Goal: Information Seeking & Learning: Learn about a topic

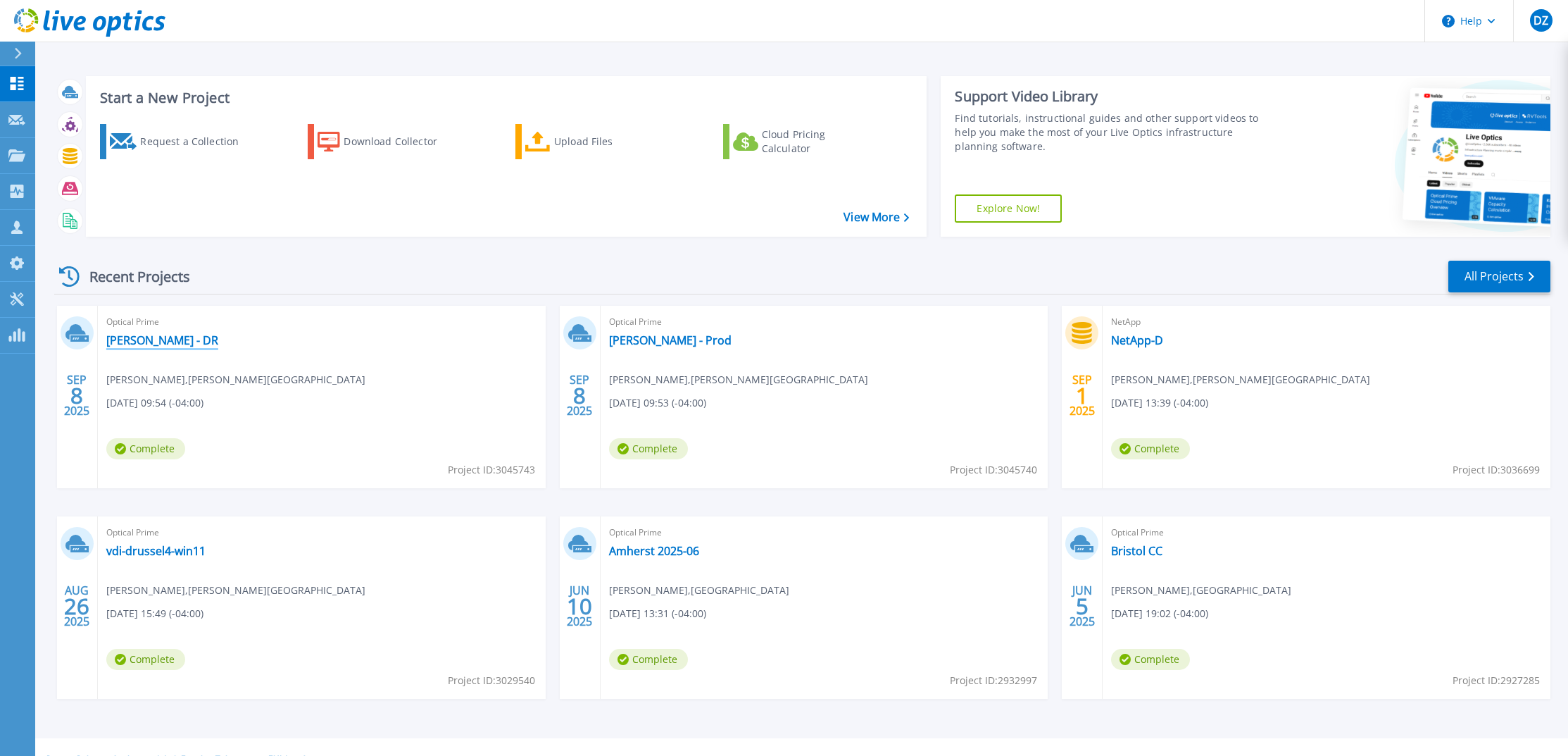
click at [131, 339] on link "[PERSON_NAME] - DR" at bounding box center [161, 340] width 112 height 14
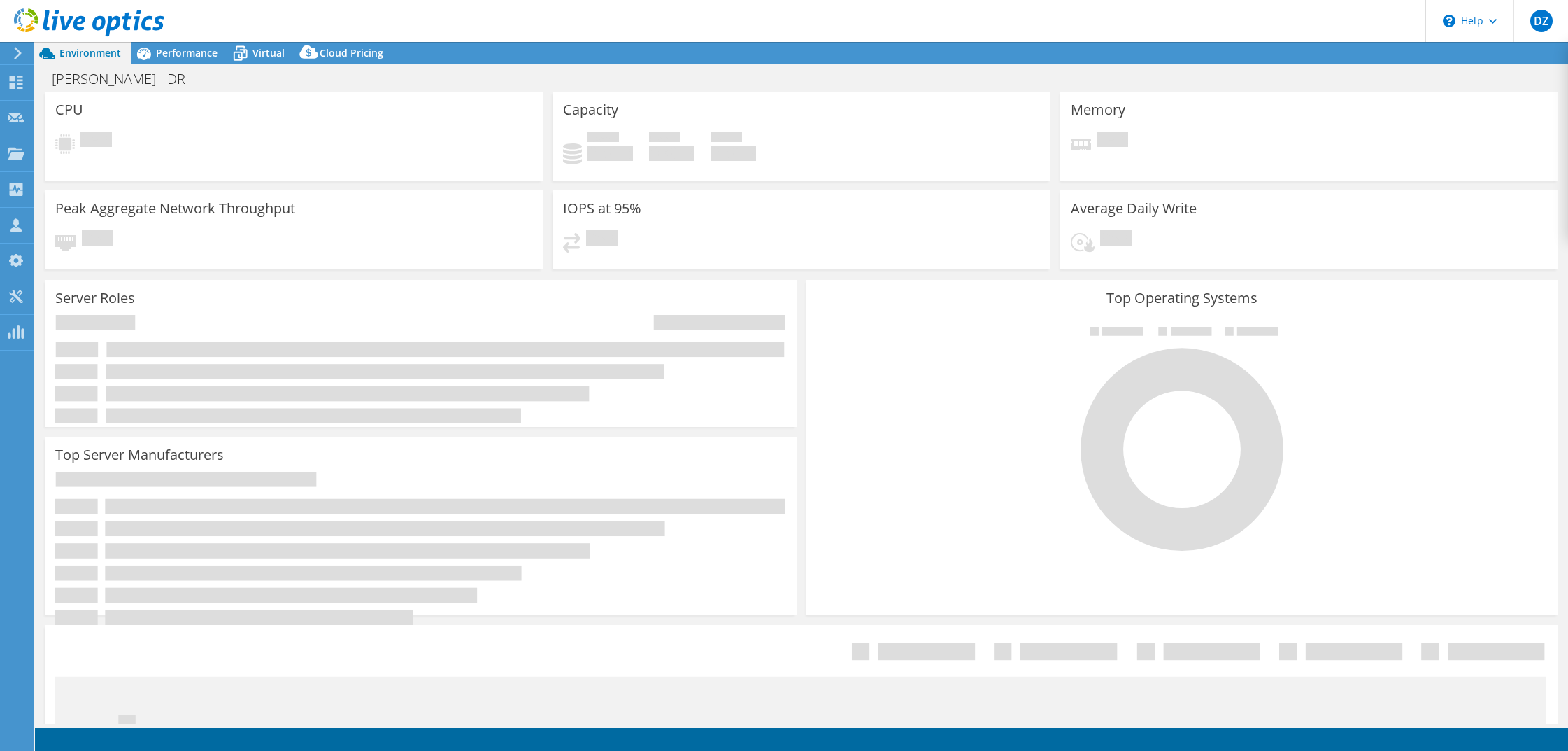
select select "USD"
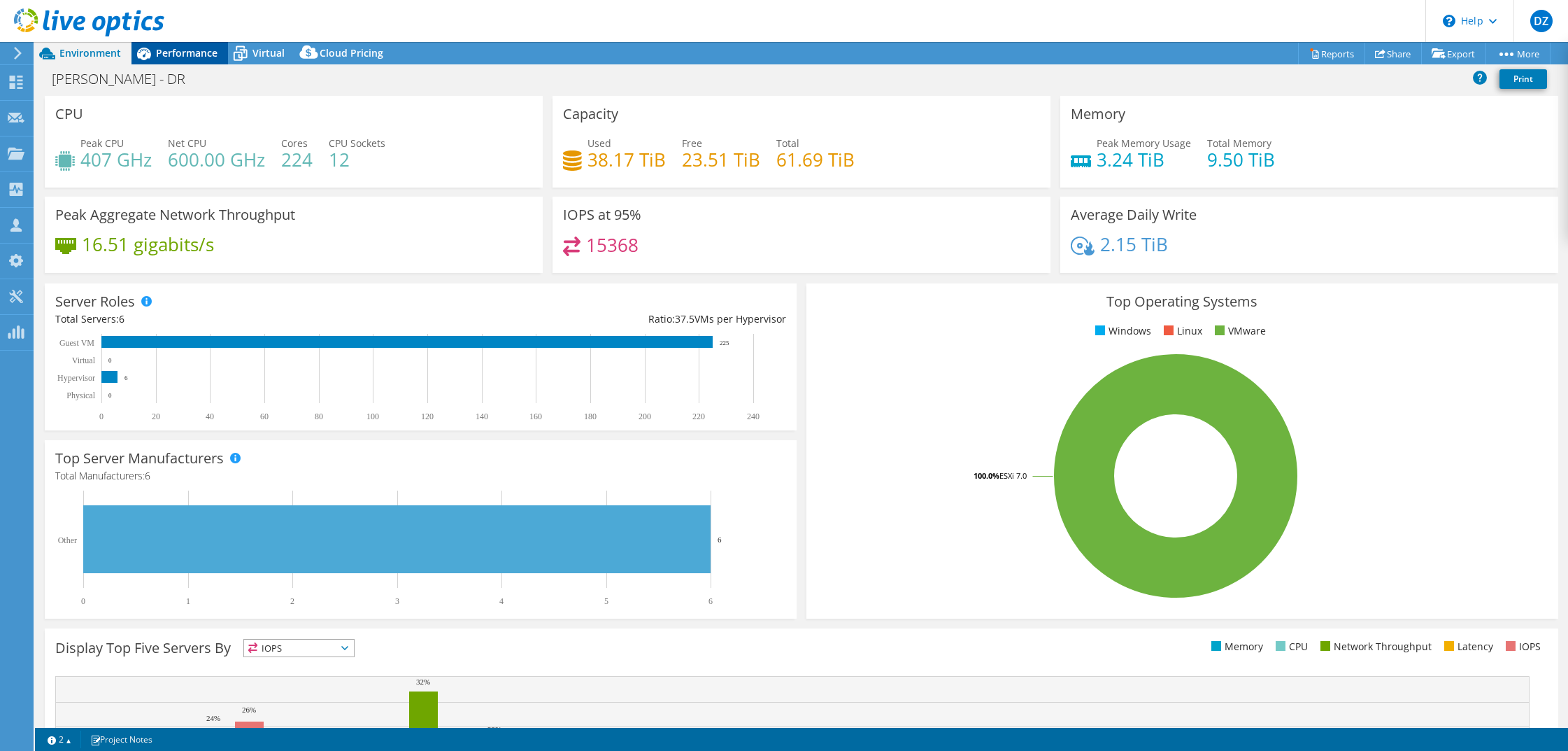
click at [187, 57] on span "Performance" at bounding box center [187, 52] width 62 height 13
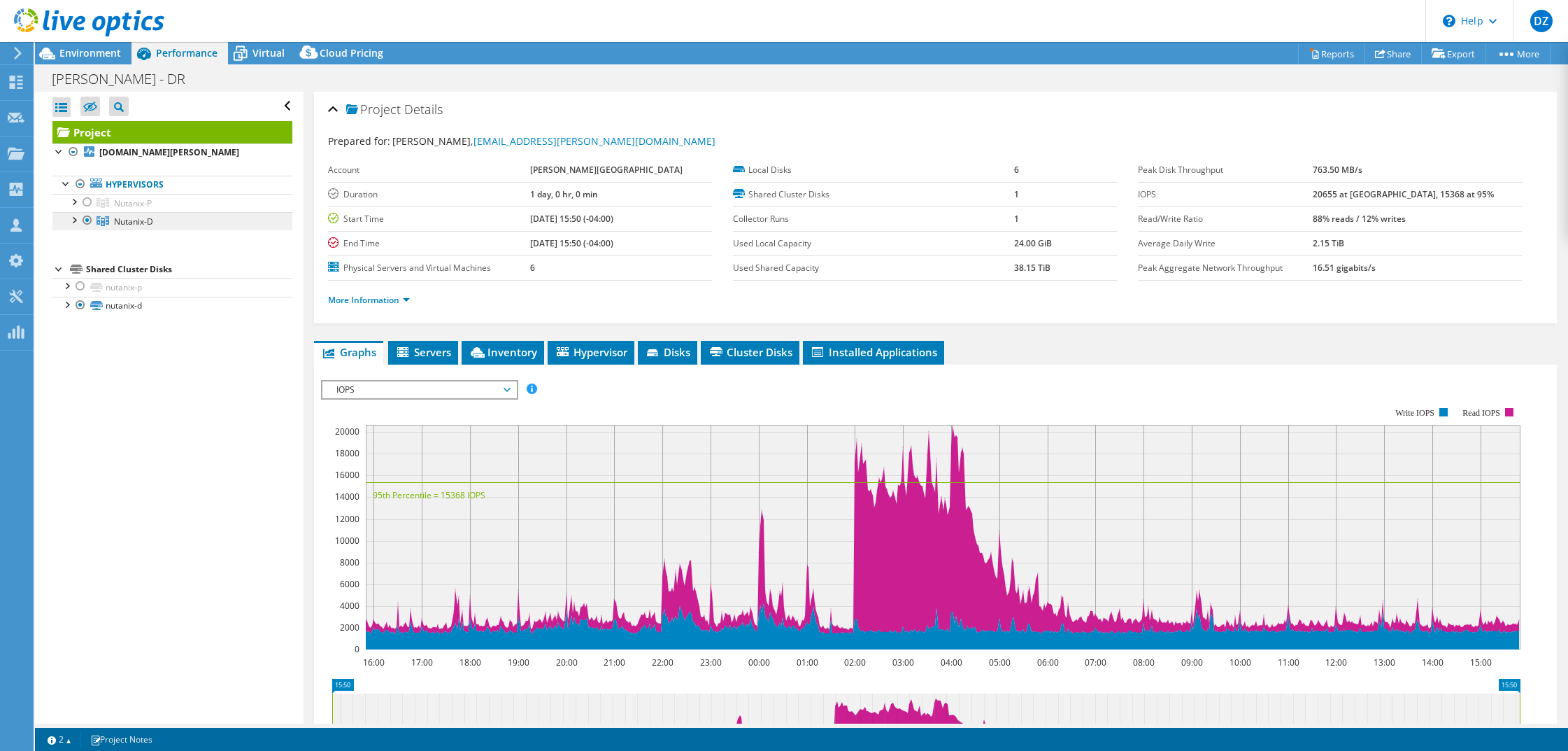
click at [131, 223] on span "Nutanix-D" at bounding box center [133, 221] width 39 height 12
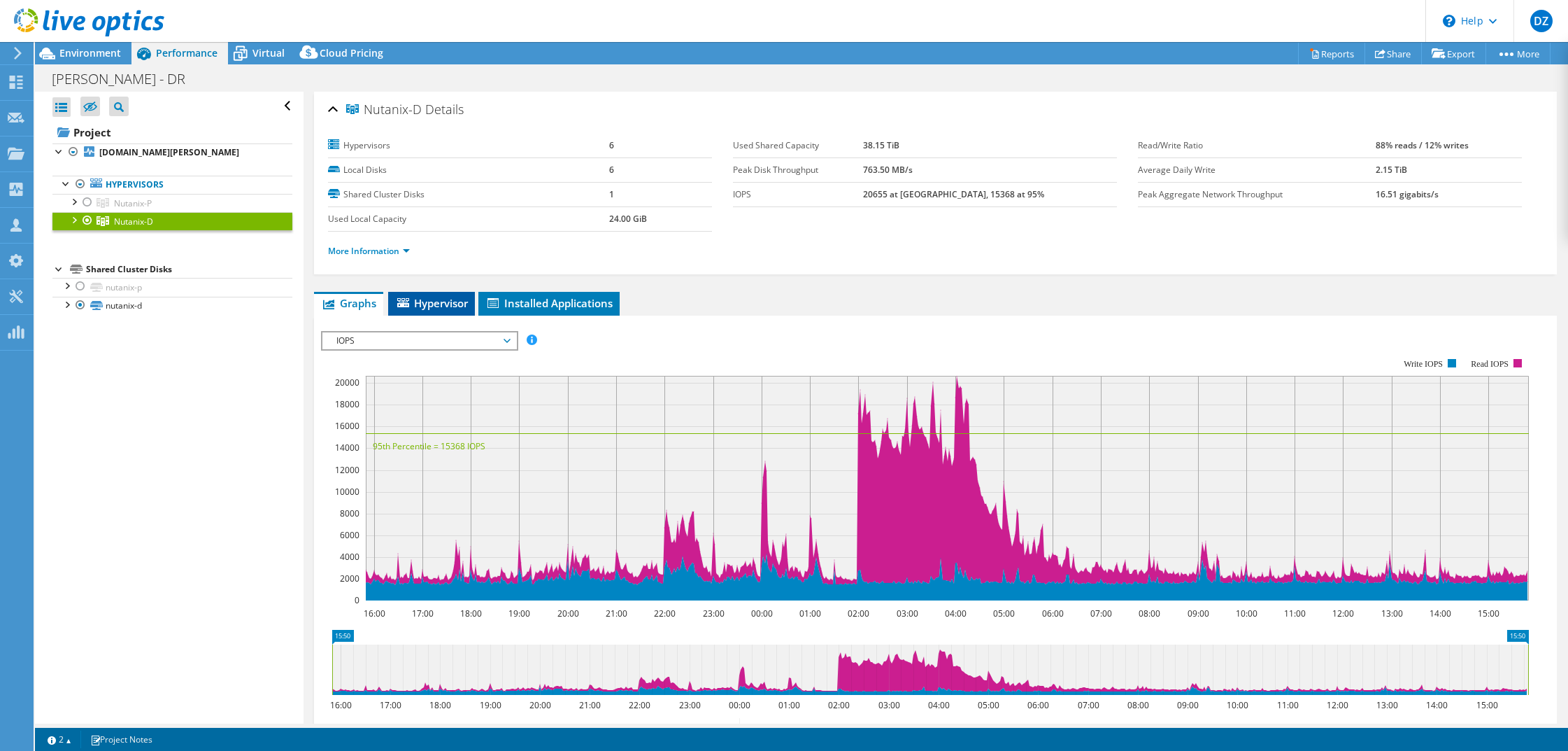
click at [449, 294] on li "Hypervisor" at bounding box center [431, 303] width 87 height 23
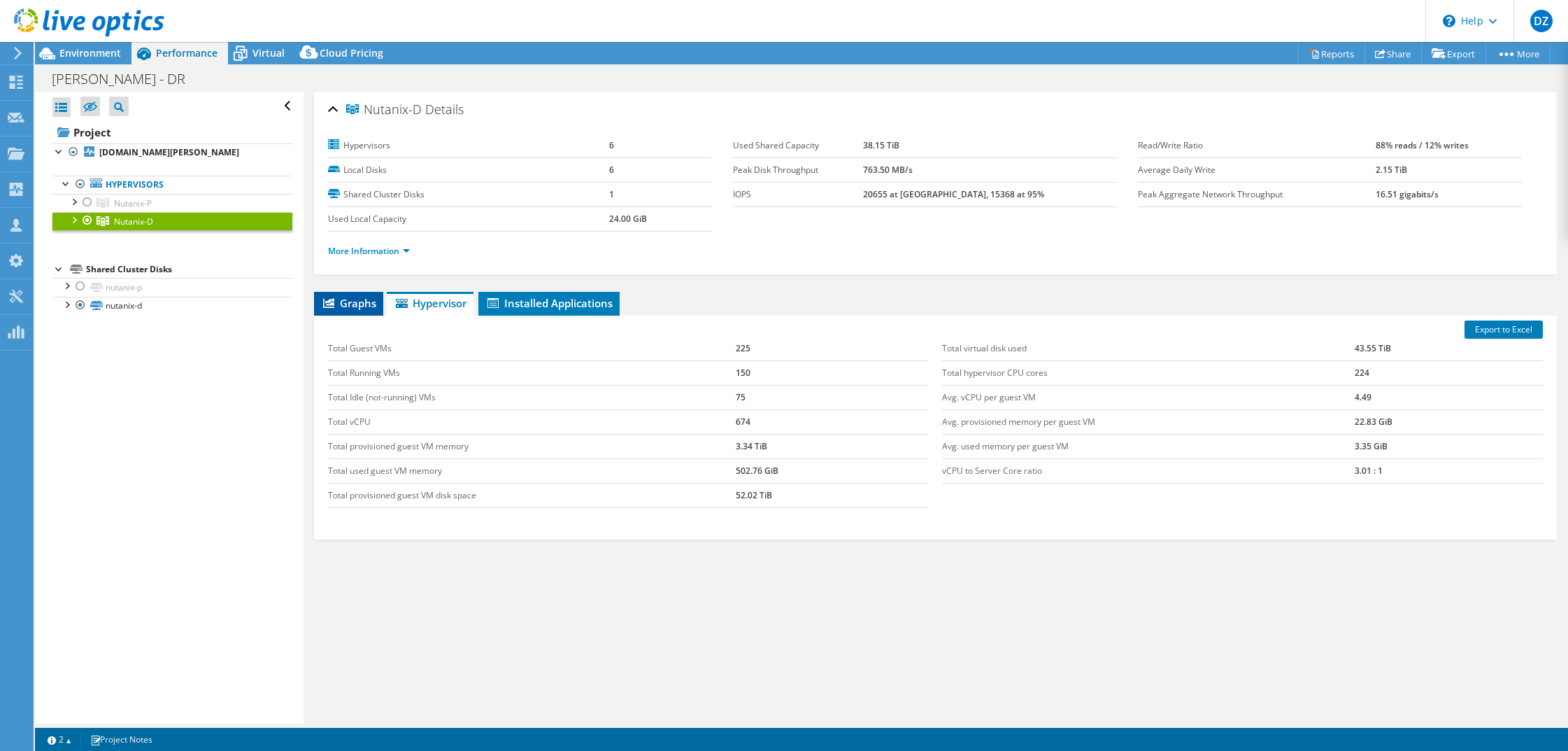
click at [354, 300] on span "Graphs" at bounding box center [348, 302] width 55 height 14
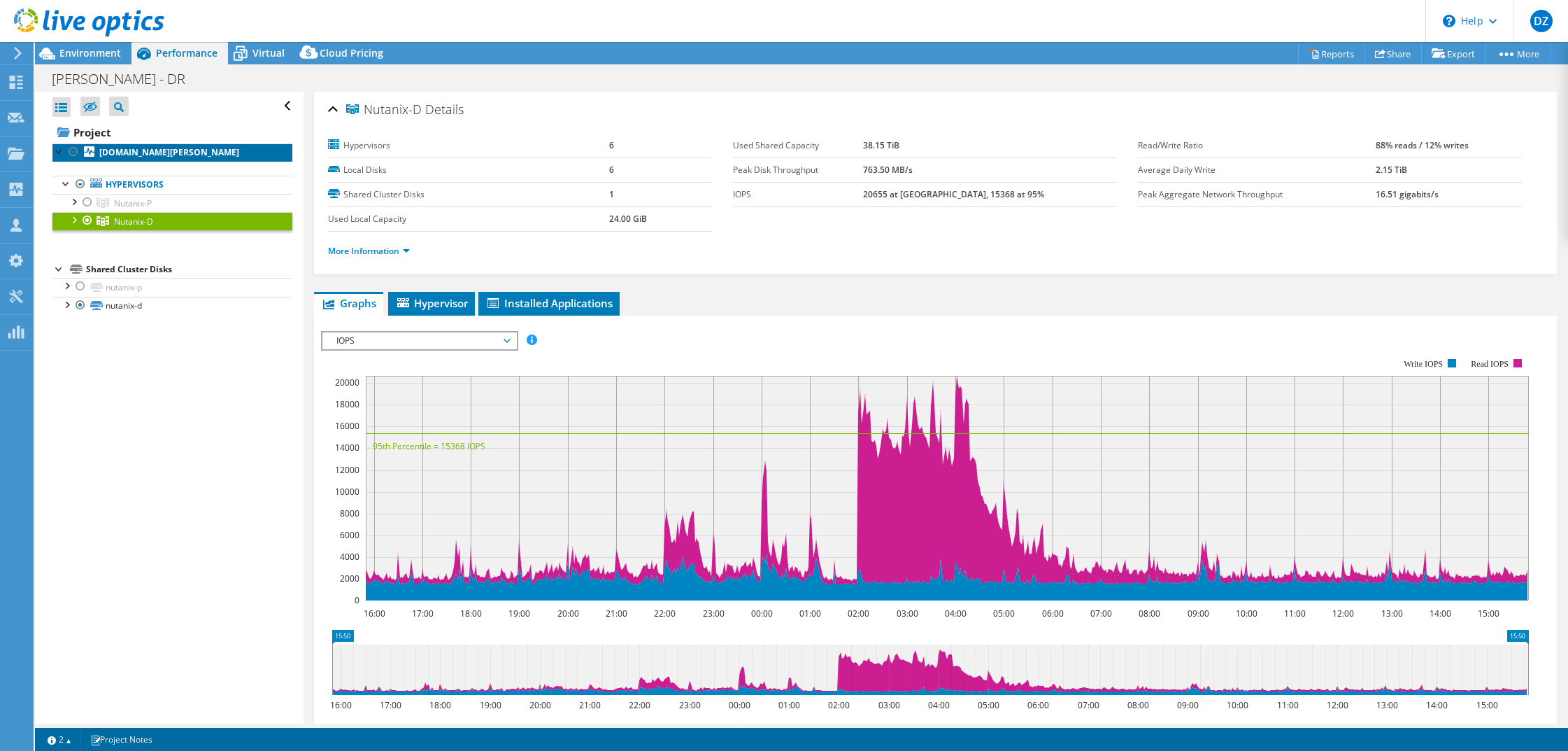
click at [135, 150] on b "[DOMAIN_NAME][PERSON_NAME]" at bounding box center [169, 152] width 140 height 12
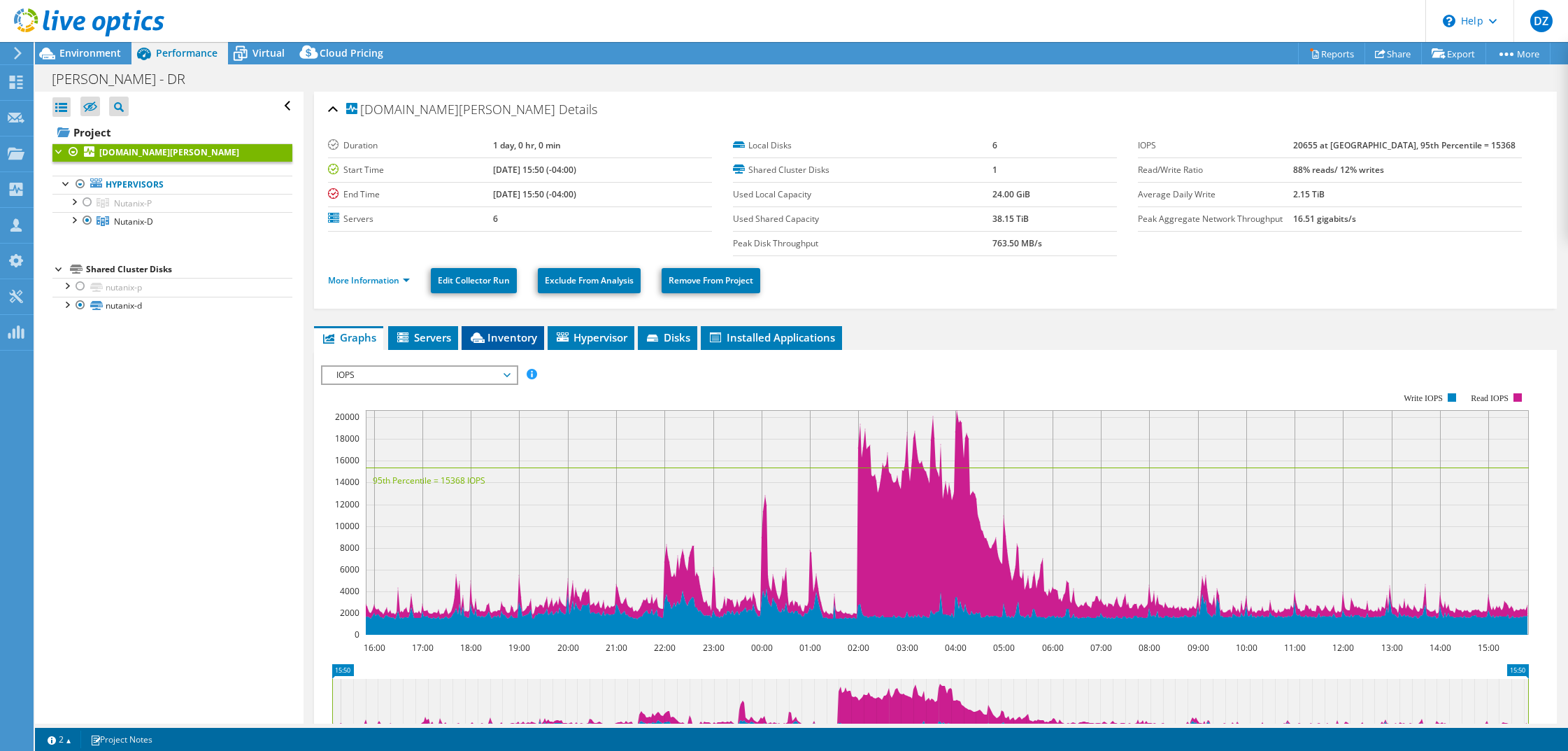
click at [483, 337] on icon at bounding box center [478, 337] width 14 height 10
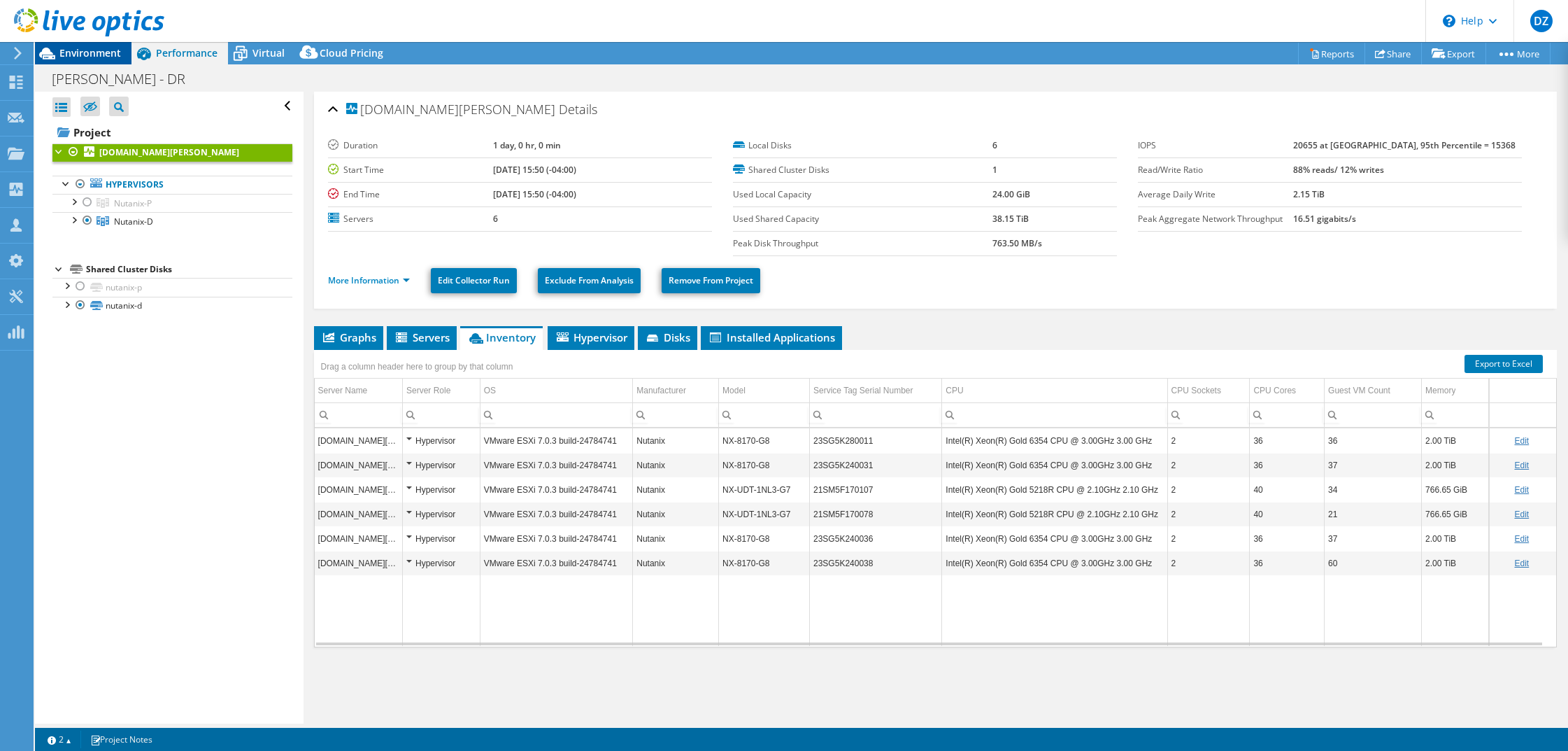
click at [69, 54] on span "Environment" at bounding box center [90, 52] width 62 height 13
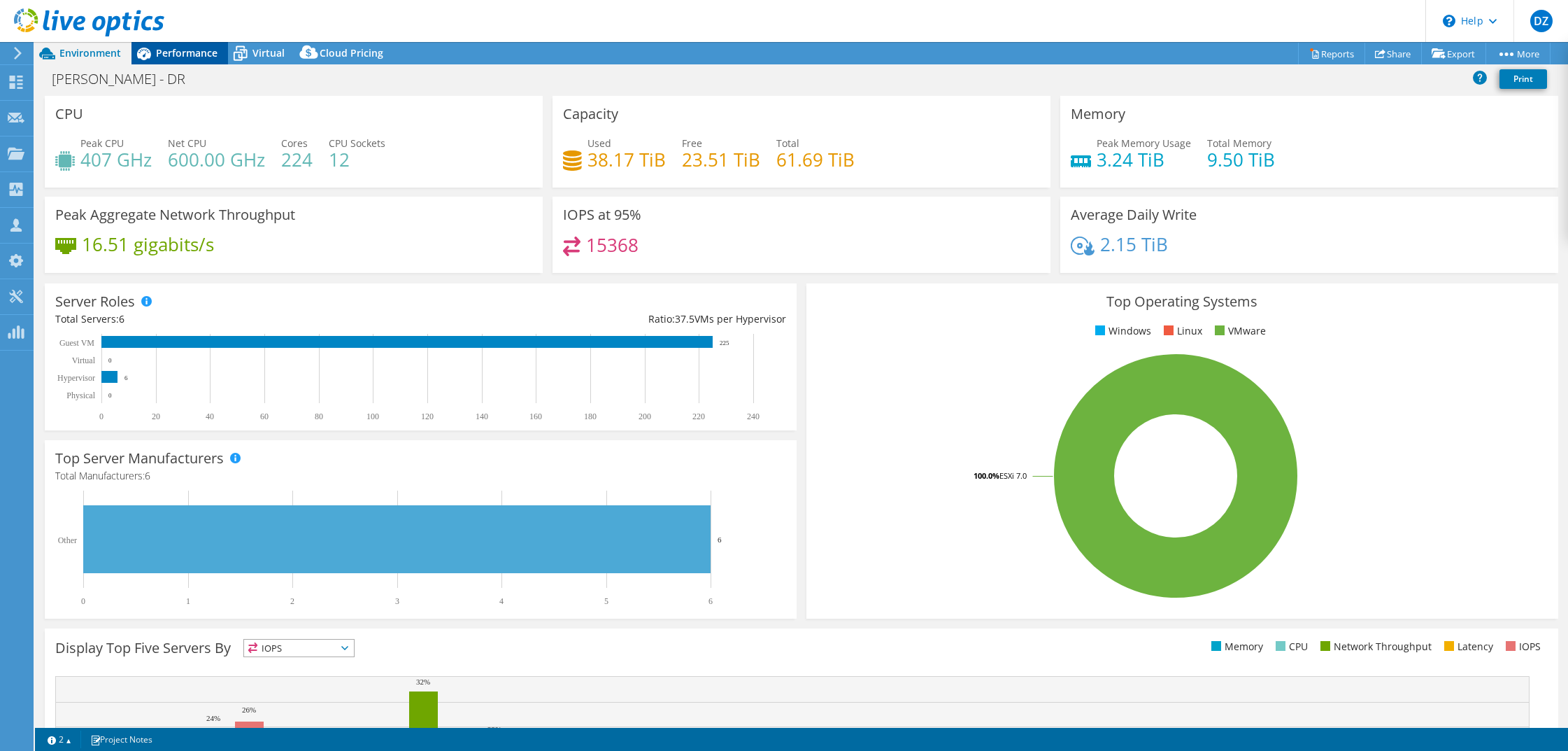
click at [191, 52] on span "Performance" at bounding box center [187, 52] width 62 height 13
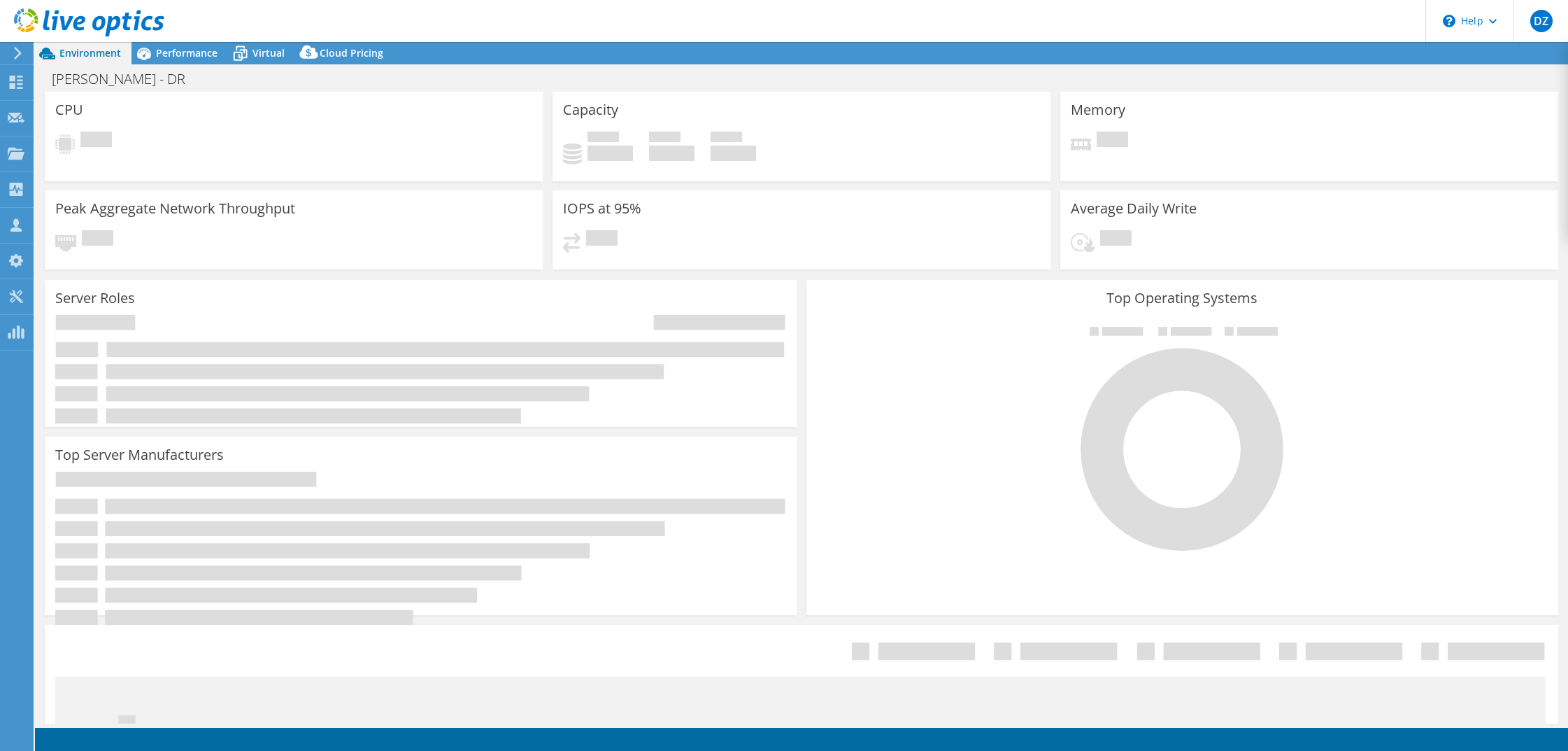
select select "USD"
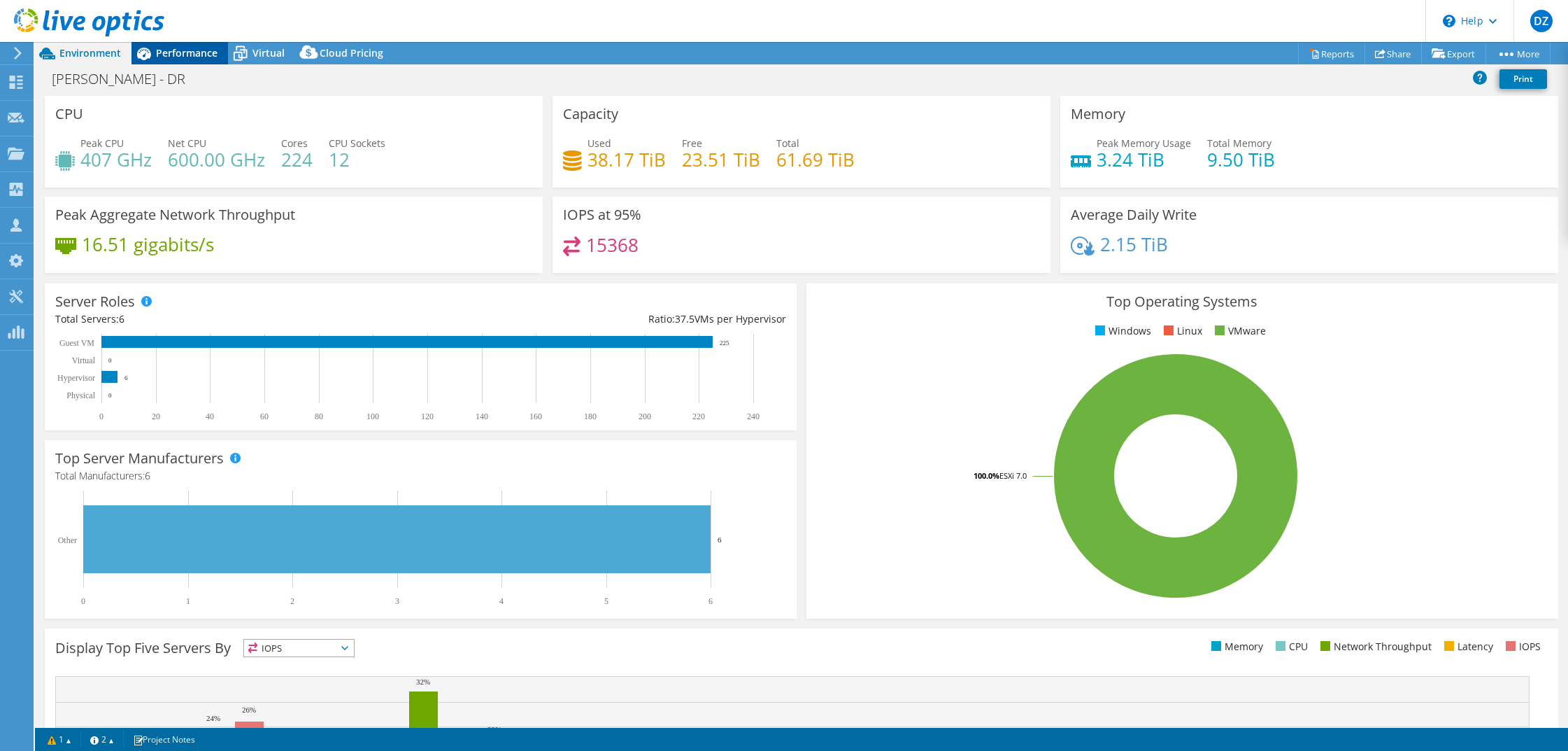
click at [191, 60] on div "Performance" at bounding box center [179, 53] width 96 height 22
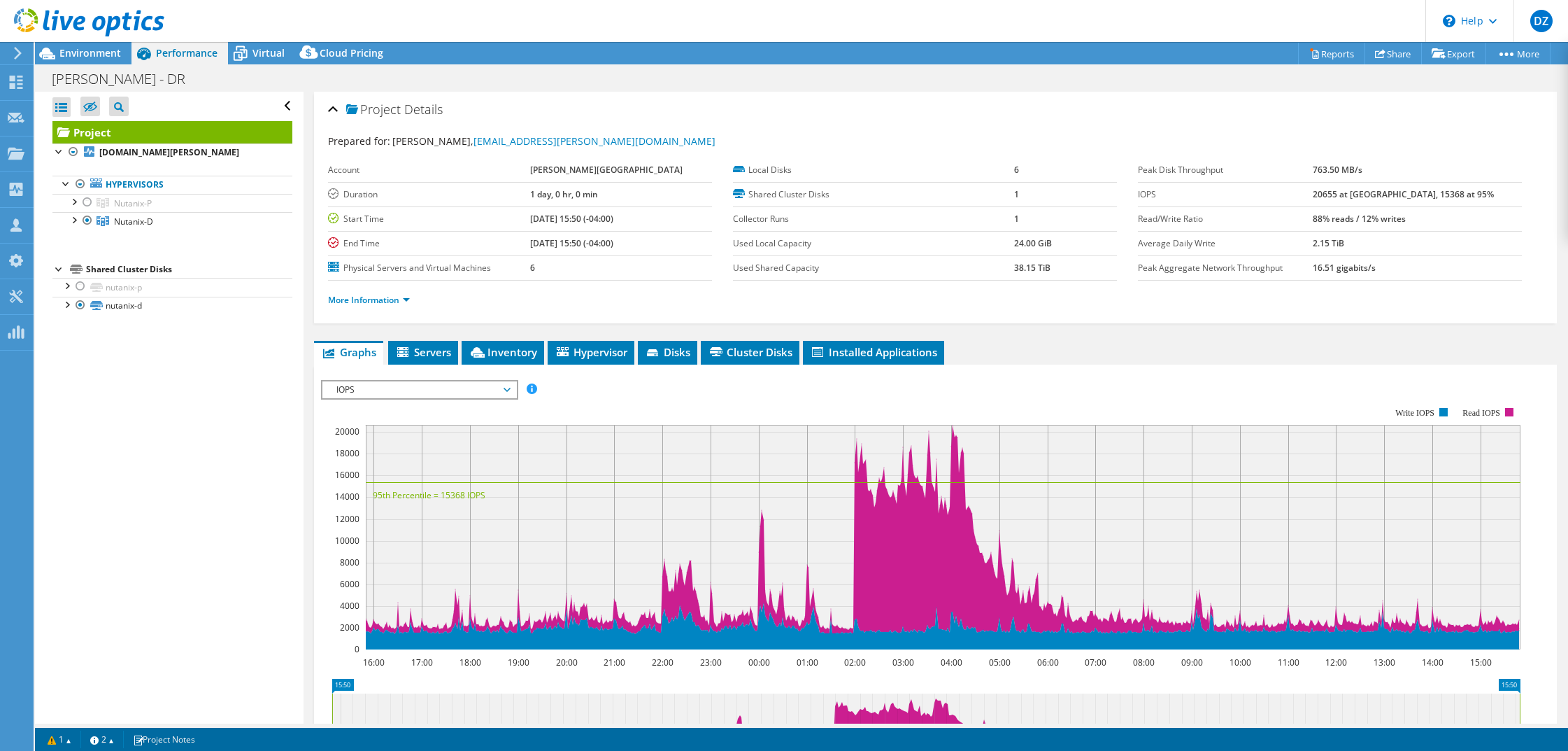
click at [499, 393] on span "IOPS" at bounding box center [419, 390] width 180 height 17
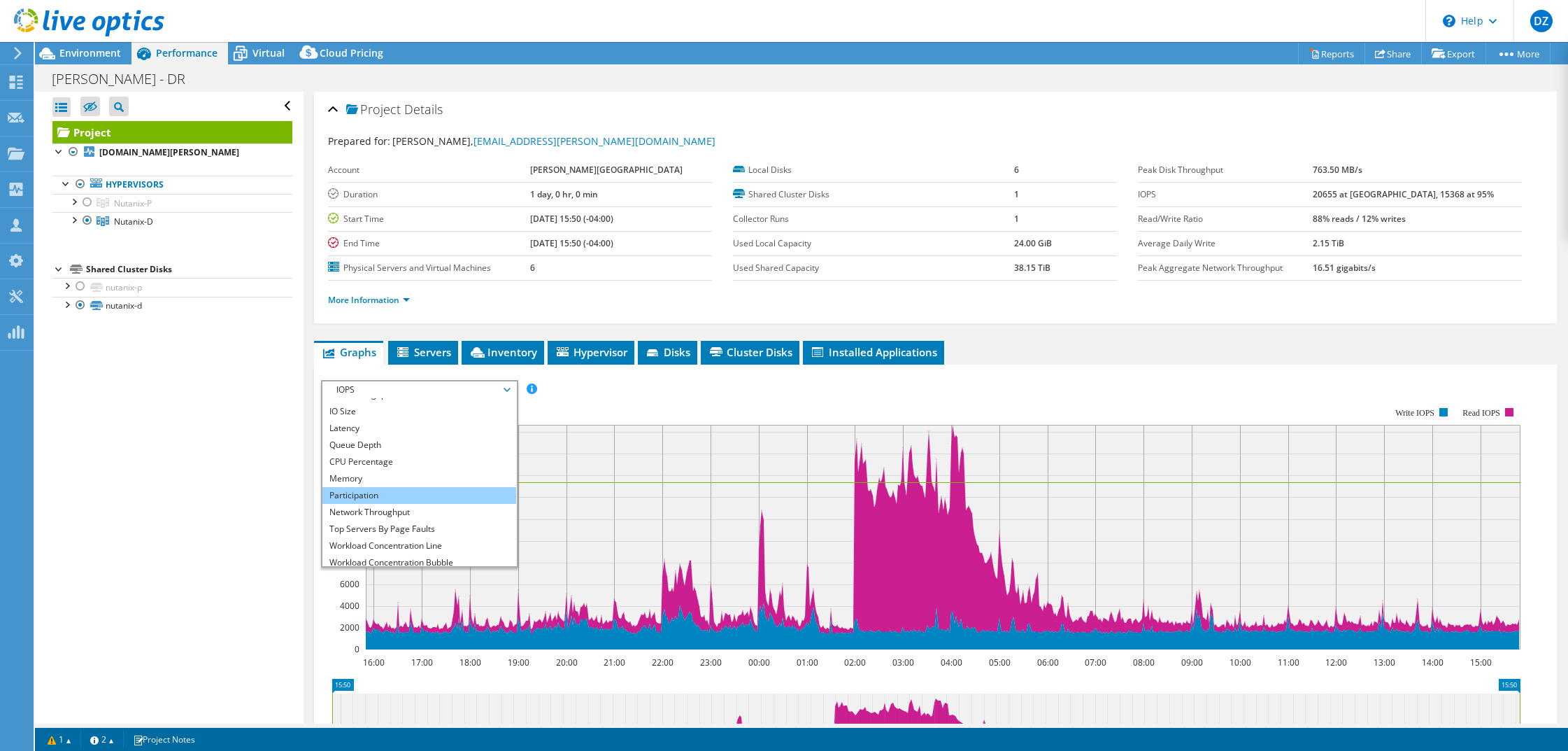
scroll to position [50, 0]
click at [385, 553] on li "All" at bounding box center [420, 558] width 194 height 17
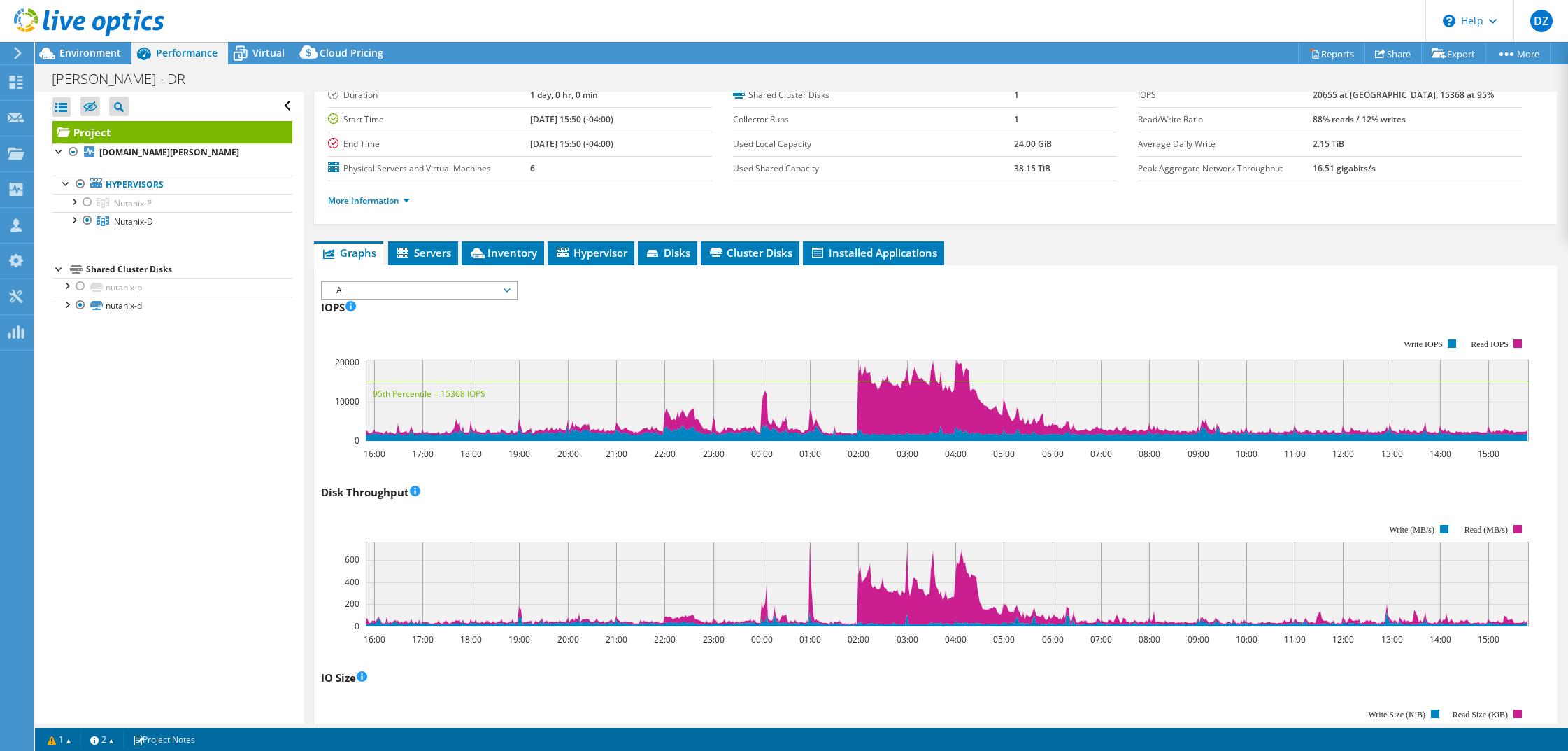
scroll to position [0, 0]
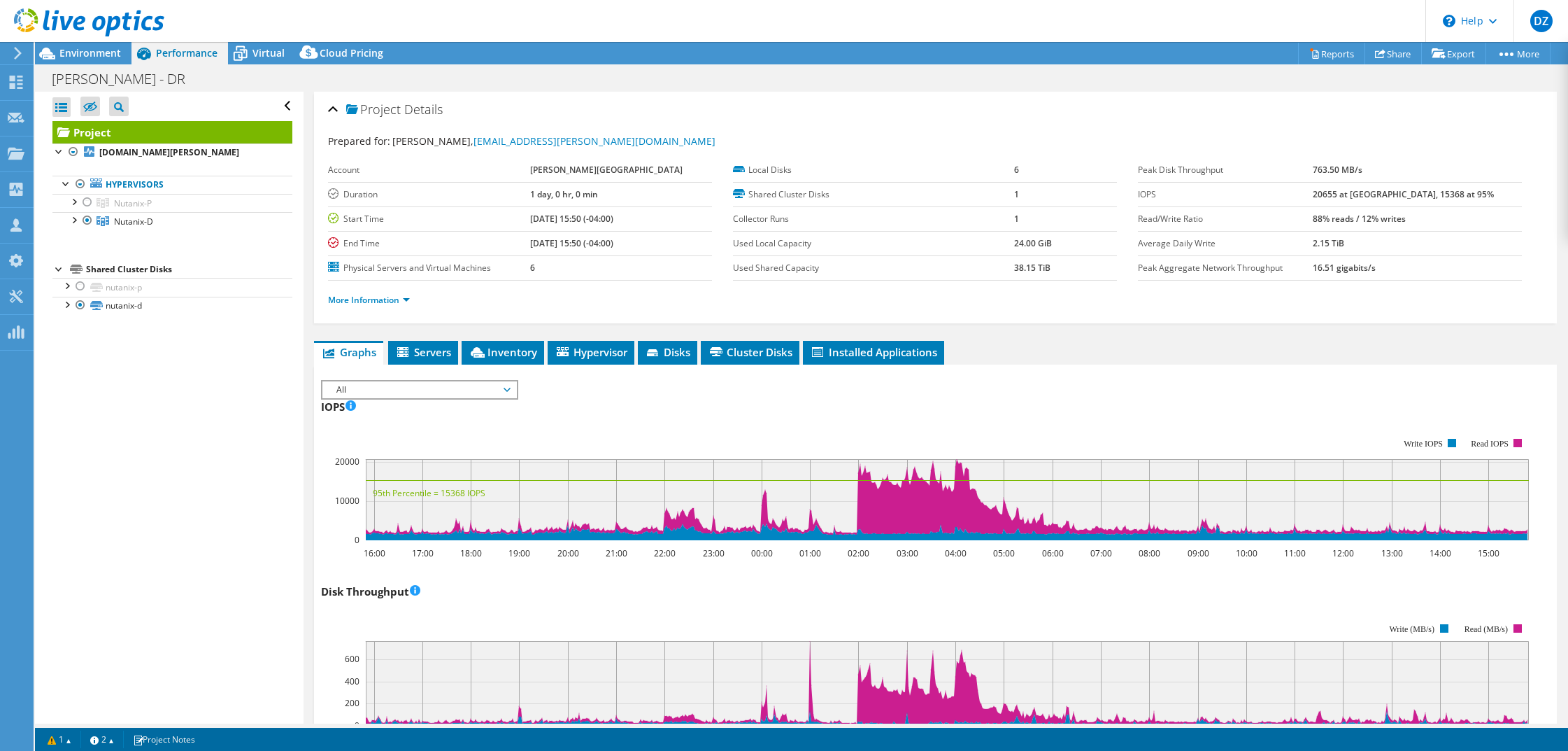
click at [487, 393] on span "All" at bounding box center [419, 390] width 180 height 17
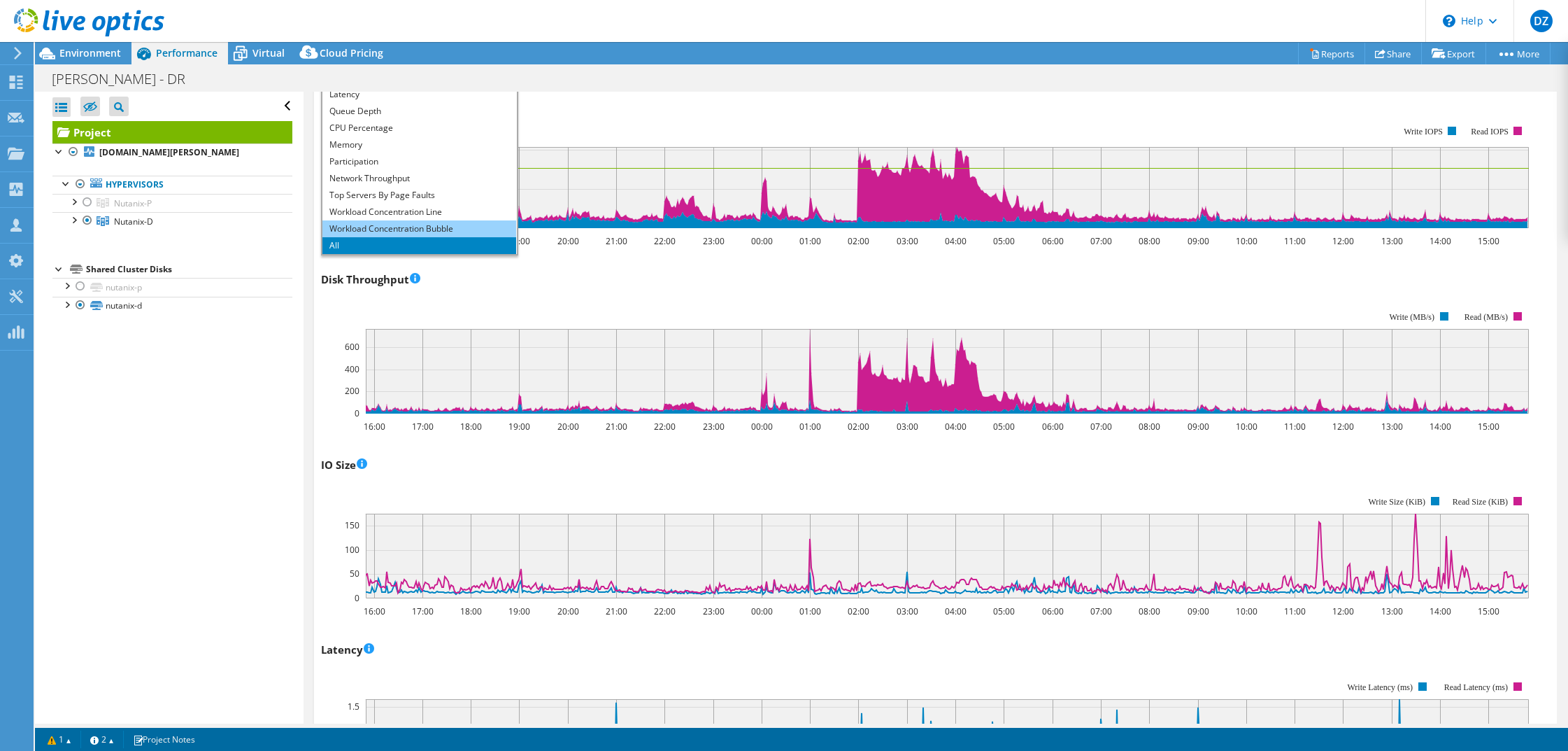
scroll to position [210, 0]
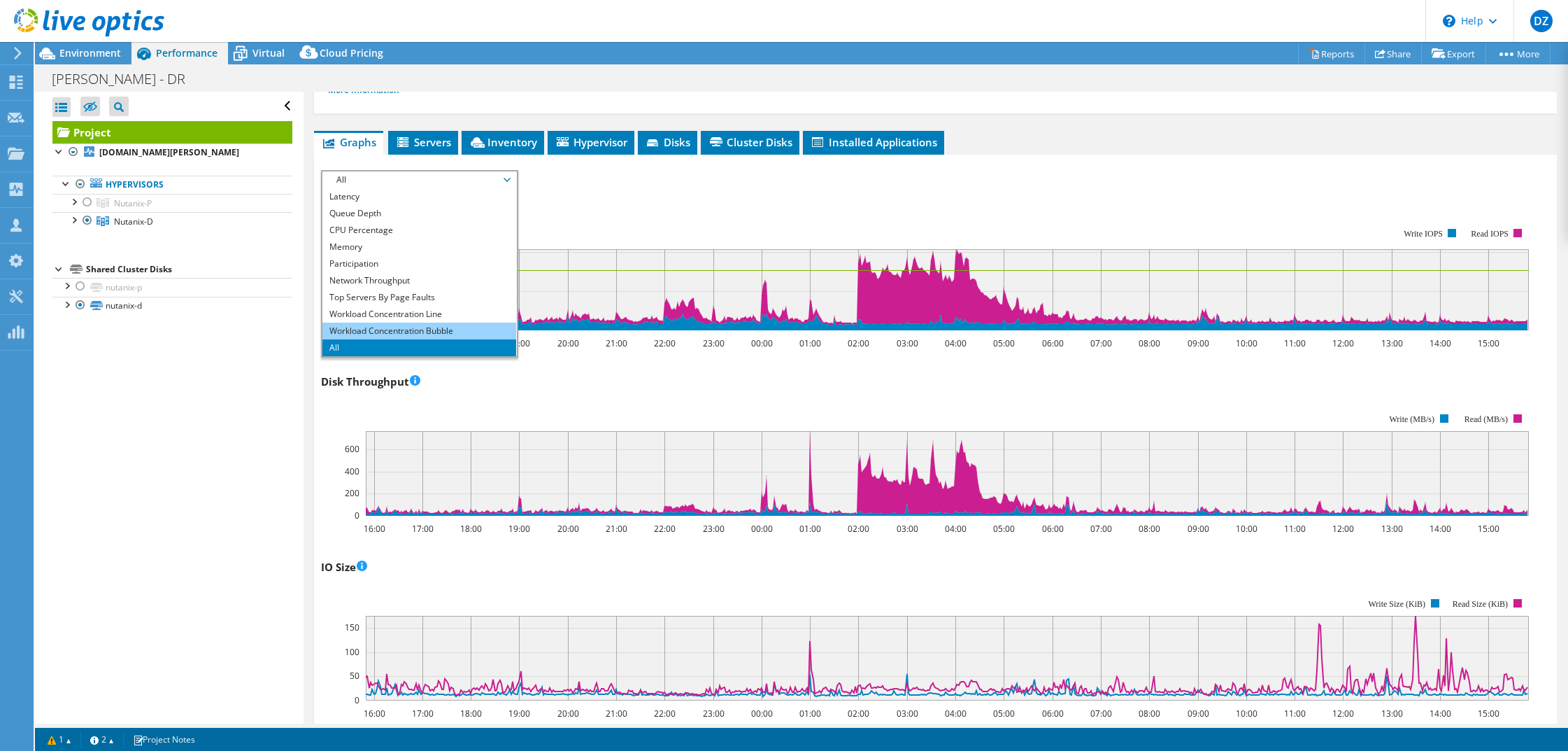
click at [437, 328] on li "Workload Concentration Bubble" at bounding box center [420, 331] width 194 height 17
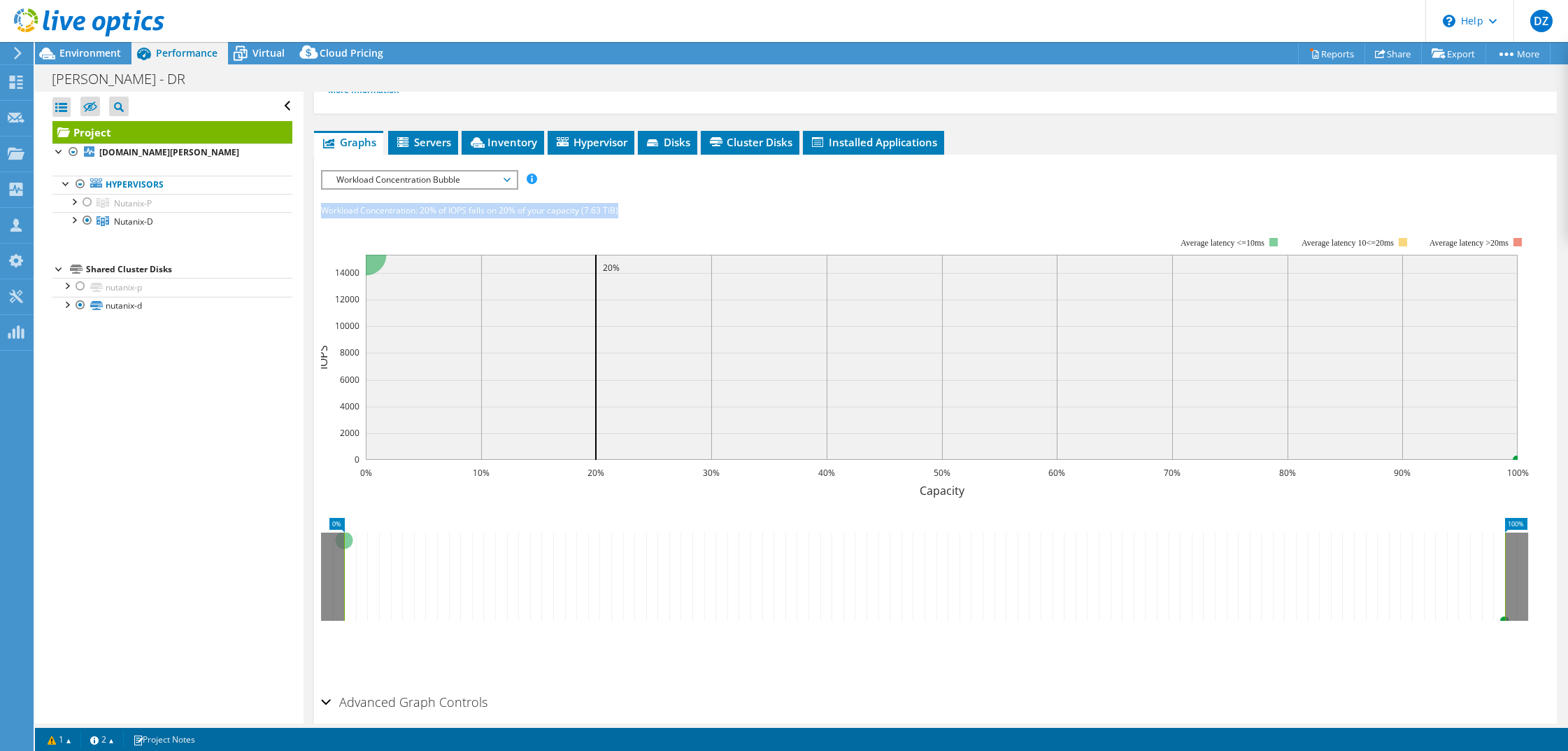
drag, startPoint x: 627, startPoint y: 209, endPoint x: 317, endPoint y: 214, distance: 310.0
click at [317, 214] on section "IOPS Disk Throughput IO Size Latency Queue Depth CPU Percentage Memory Page Fau…" at bounding box center [936, 457] width 1243 height 605
copy div "Workload Concentration: 20% of IOPS falls on 20% of your capacity (7.63 TiB)"
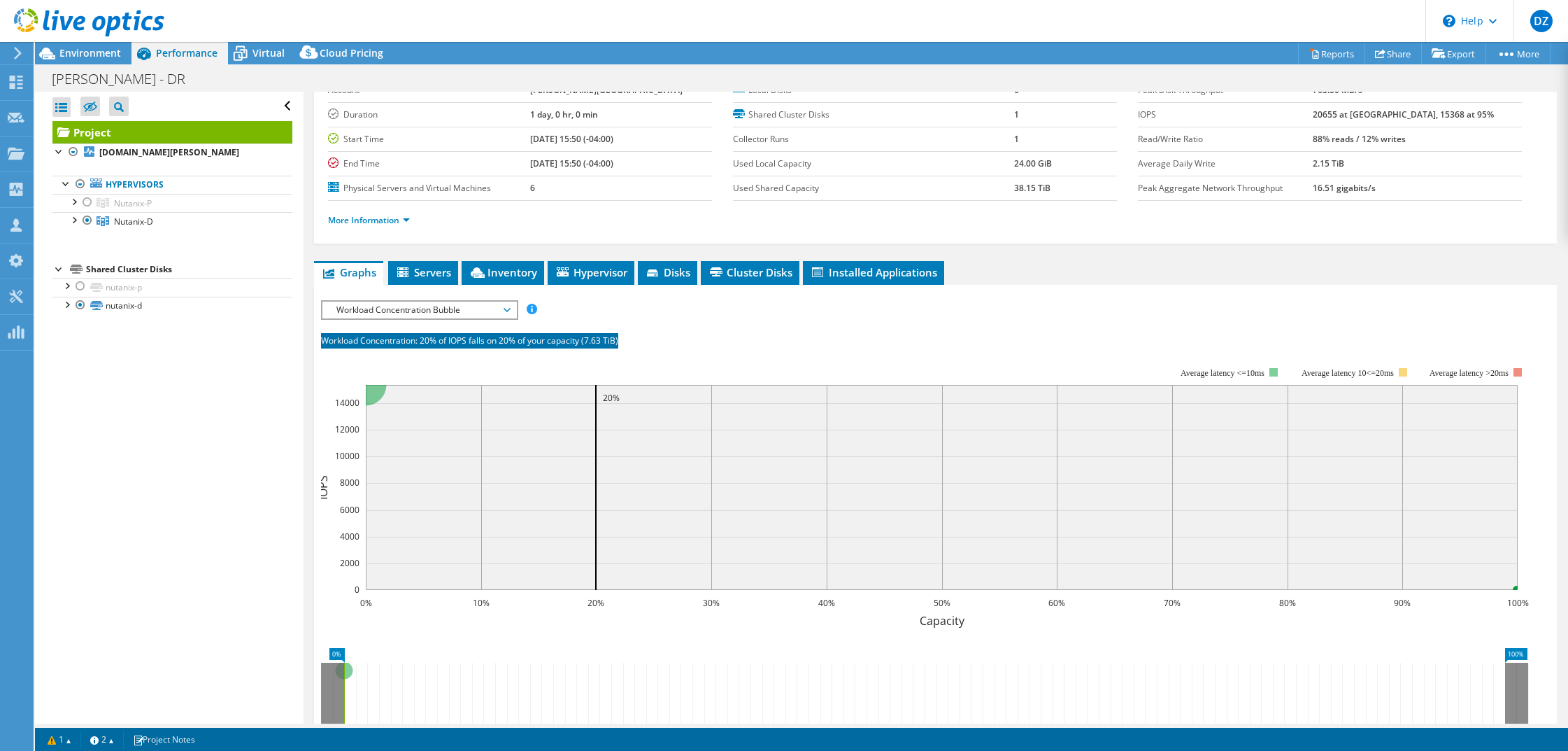
scroll to position [0, 0]
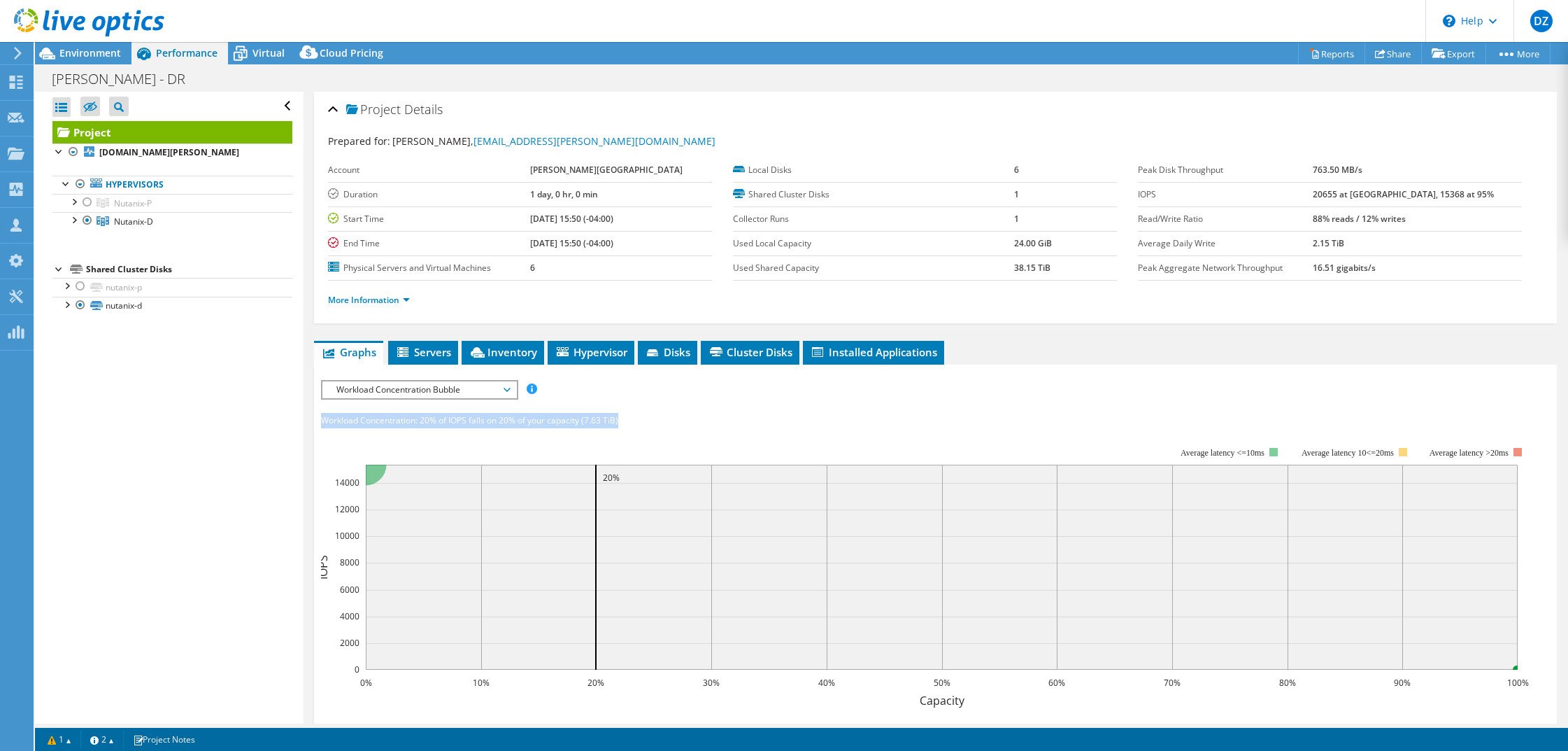
click at [492, 382] on span "Workload Concentration Bubble" at bounding box center [419, 390] width 180 height 17
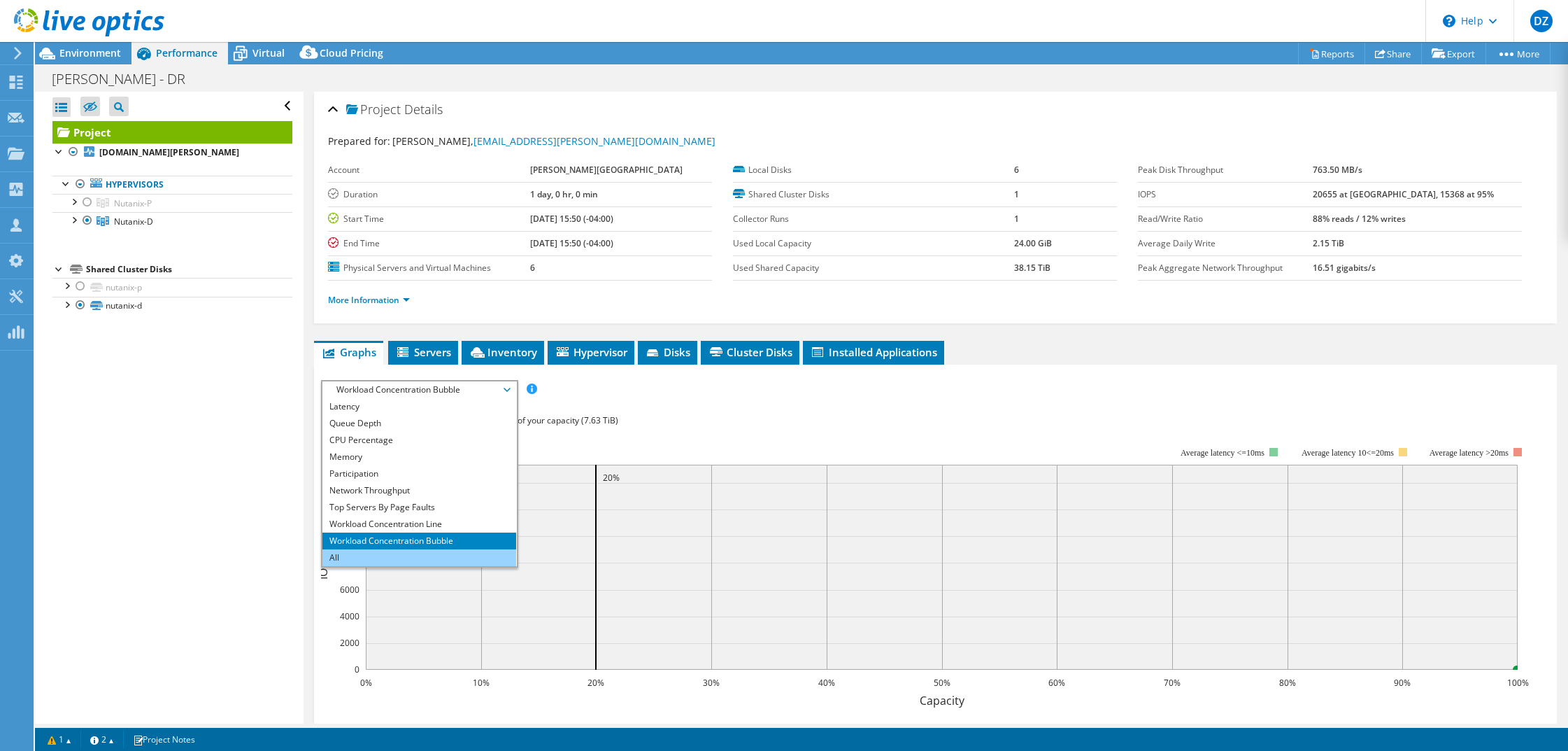
click at [373, 552] on li "All" at bounding box center [420, 558] width 194 height 17
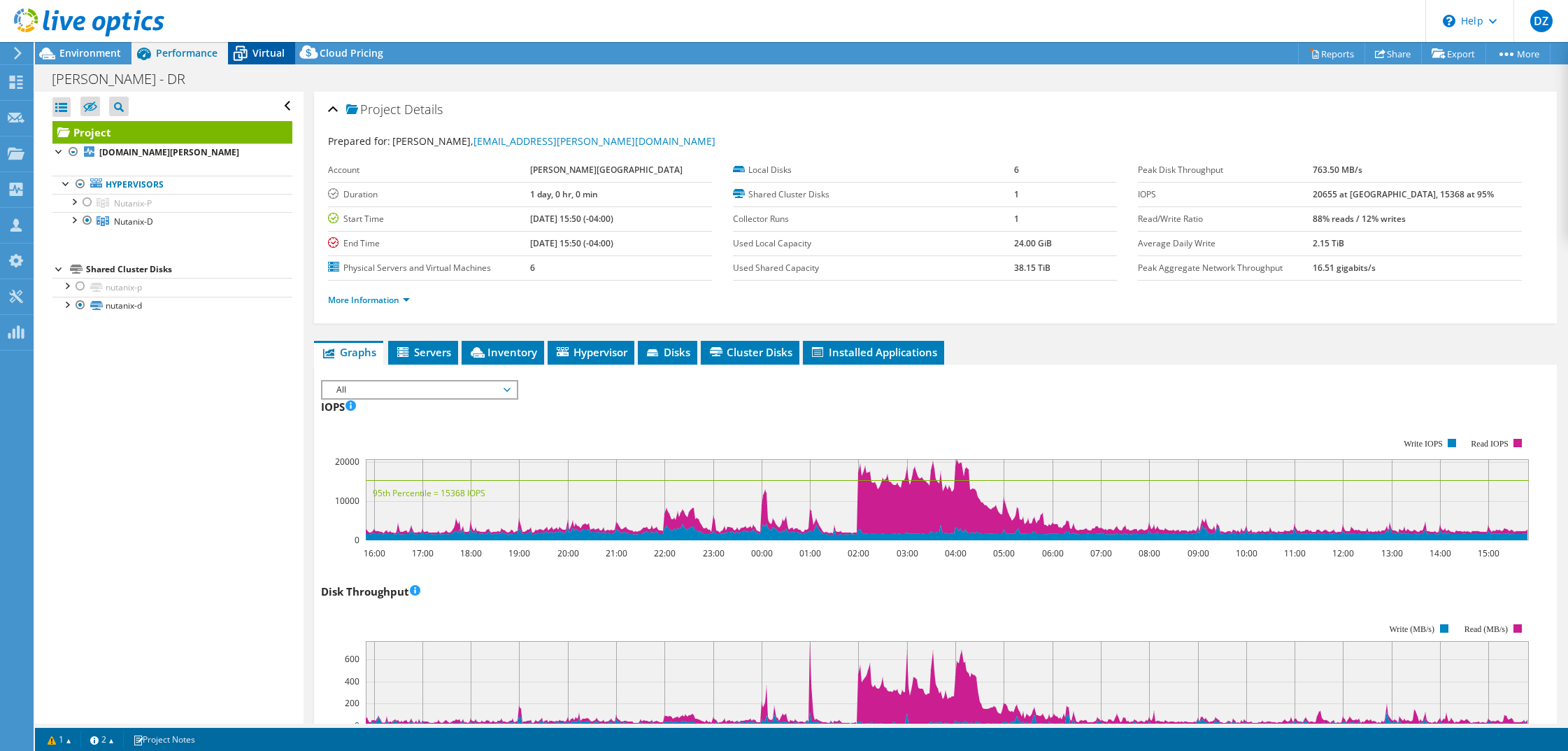
click at [252, 57] on icon at bounding box center [240, 53] width 24 height 24
